Goal: Transaction & Acquisition: Purchase product/service

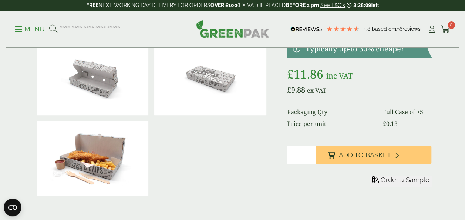
type input "*"
click at [310, 153] on input "*" at bounding box center [301, 155] width 29 height 18
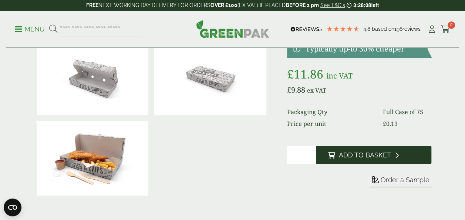
click at [336, 157] on button "Add to Basket" at bounding box center [374, 155] width 116 height 18
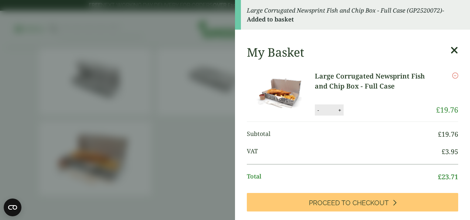
click at [451, 53] on icon at bounding box center [455, 50] width 8 height 10
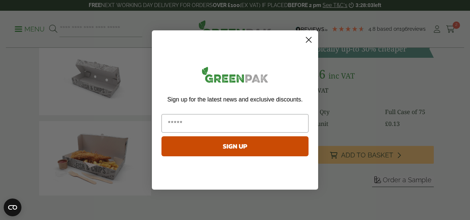
click at [307, 40] on circle "Close dialog" at bounding box center [309, 40] width 12 height 12
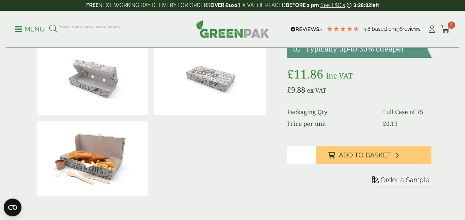
click at [121, 29] on input "search" at bounding box center [101, 29] width 83 height 16
type input "********"
click at [49, 24] on button at bounding box center [53, 29] width 8 height 10
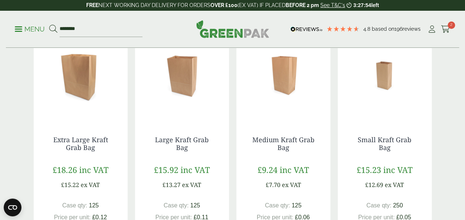
scroll to position [135, 0]
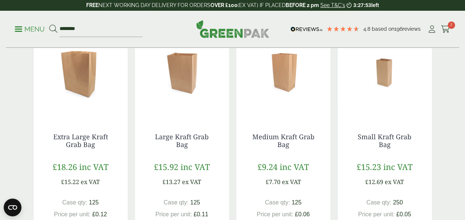
click at [191, 76] on img at bounding box center [182, 72] width 94 height 92
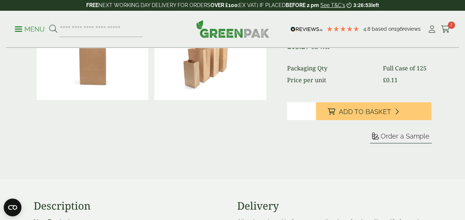
scroll to position [106, 0]
